Goal: Task Accomplishment & Management: Use online tool/utility

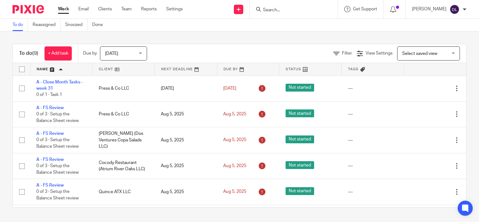
scroll to position [101, 0]
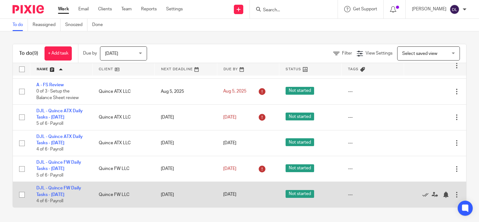
click at [73, 190] on td "DJL - Quince FW Daily Tasks - Wednesday 4 of 6 · Payroll" at bounding box center [61, 195] width 62 height 26
click at [74, 188] on link "DJL - Quince FW Daily Tasks - [DATE]" at bounding box center [58, 191] width 45 height 11
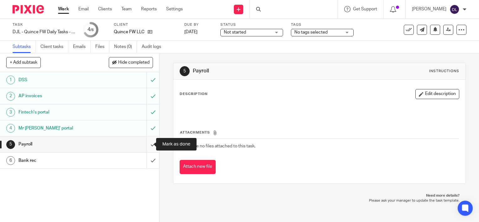
click at [147, 146] on input "submit" at bounding box center [79, 144] width 159 height 16
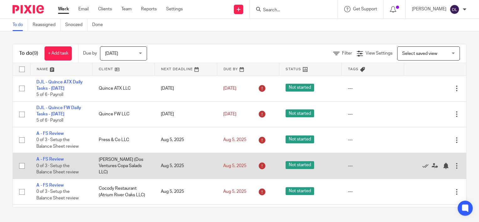
scroll to position [101, 0]
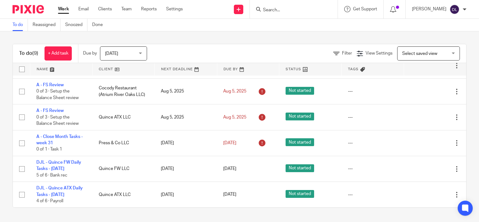
click at [47, 68] on link at bounding box center [61, 69] width 62 height 13
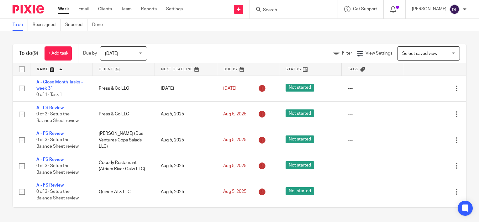
scroll to position [101, 0]
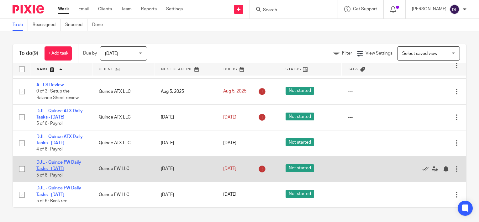
click at [73, 161] on link "DJL - Quince FW Daily Tasks - [DATE]" at bounding box center [58, 165] width 45 height 11
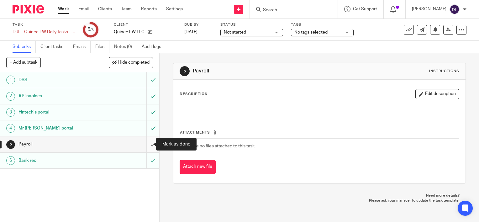
click at [148, 142] on input "submit" at bounding box center [79, 144] width 159 height 16
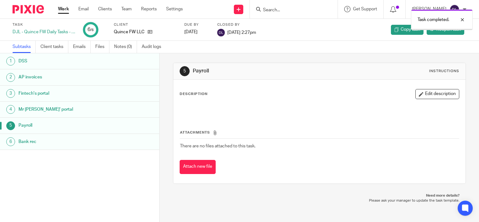
click at [65, 12] on link "Work" at bounding box center [63, 9] width 11 height 6
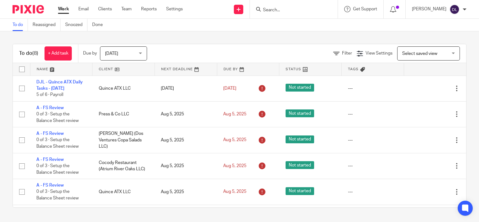
click at [45, 68] on link at bounding box center [61, 69] width 62 height 13
